Goal: Task Accomplishment & Management: Manage account settings

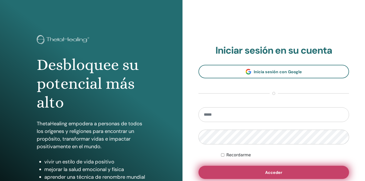
type input "**********"
click at [278, 171] on span "Acceder" at bounding box center [273, 171] width 17 height 5
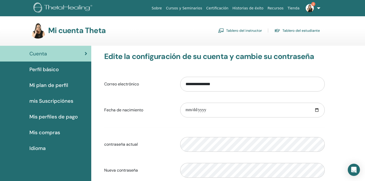
click at [244, 29] on link "Tablero del instructor" at bounding box center [240, 30] width 44 height 8
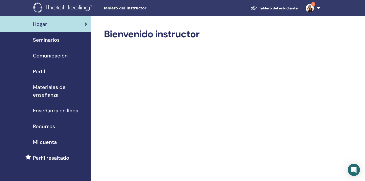
click at [52, 40] on span "Seminarios" at bounding box center [46, 40] width 27 height 8
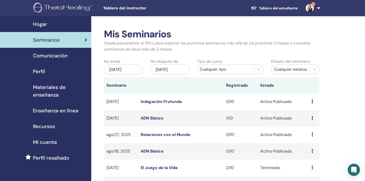
click at [313, 150] on icon at bounding box center [313, 151] width 2 height 4
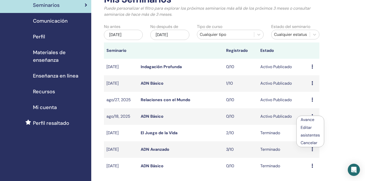
scroll to position [35, 0]
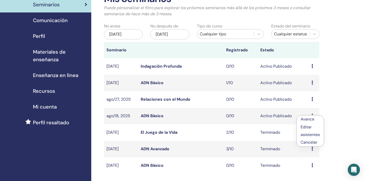
click at [309, 143] on p "Cancelar" at bounding box center [310, 142] width 19 height 6
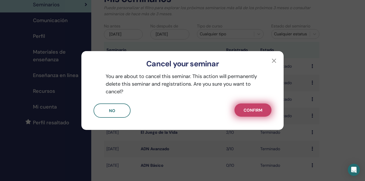
click at [257, 109] on span "Confirm" at bounding box center [253, 109] width 19 height 5
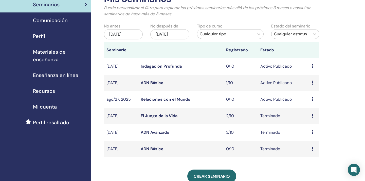
click at [155, 81] on link "ADN Básico" at bounding box center [152, 82] width 23 height 5
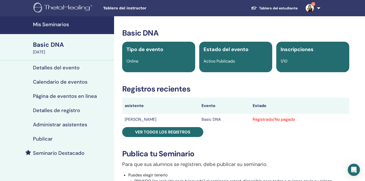
scroll to position [0, 0]
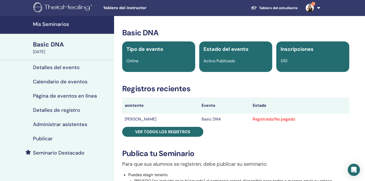
click at [269, 8] on link "Tablero del estudiante" at bounding box center [274, 7] width 55 height 9
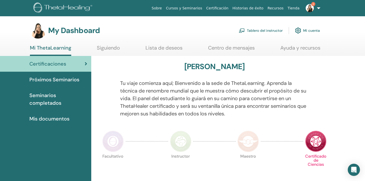
click at [193, 6] on link "Cursos y Seminarios" at bounding box center [184, 8] width 40 height 9
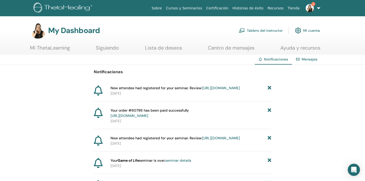
scroll to position [6, 0]
